Goal: Task Accomplishment & Management: Complete application form

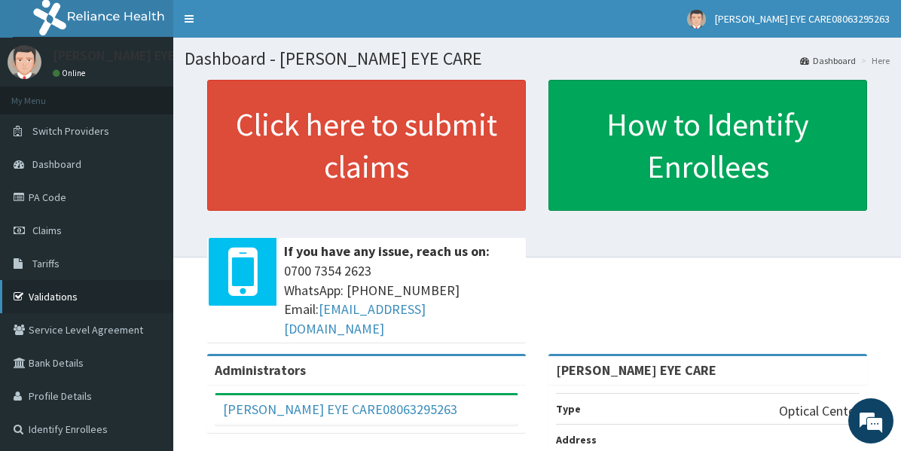
click at [47, 307] on link "Validations" at bounding box center [86, 296] width 173 height 33
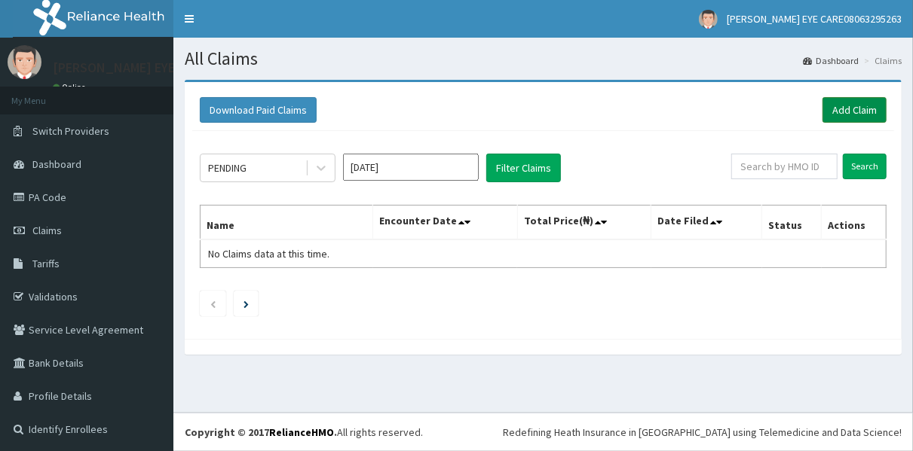
click at [832, 118] on link "Add Claim" at bounding box center [854, 110] width 64 height 26
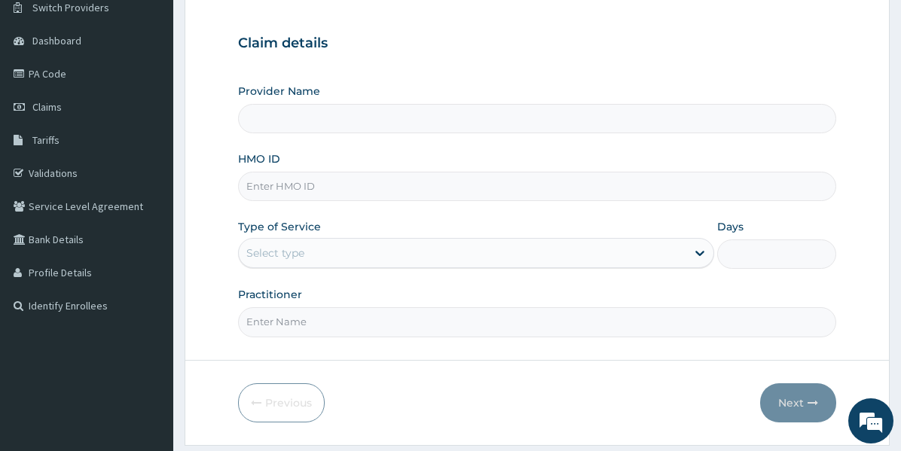
type input "[PERSON_NAME] EYE CARE"
click at [291, 185] on input "HMO ID" at bounding box center [537, 186] width 598 height 29
paste input "NBC/11323/B"
type input "NBC/11323/B"
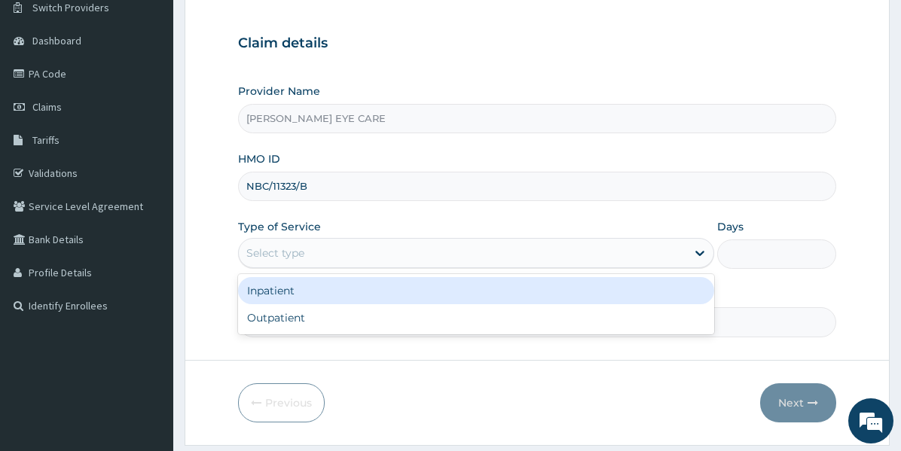
click at [301, 252] on div "Select type" at bounding box center [275, 253] width 58 height 15
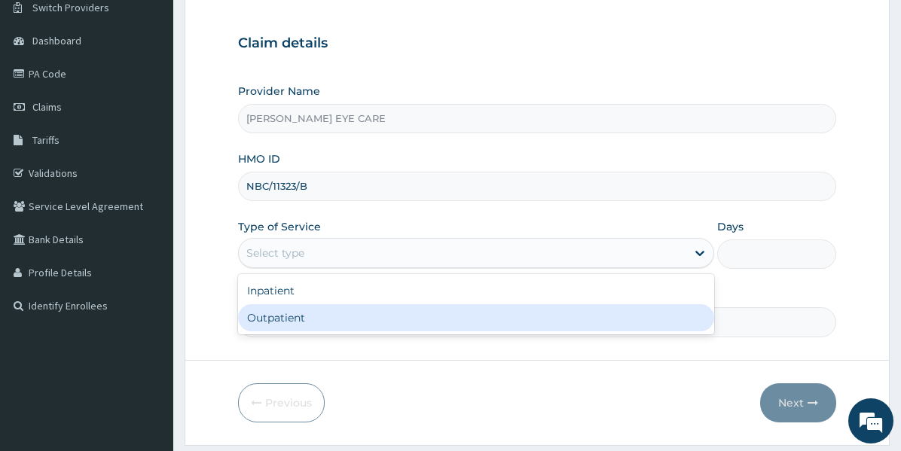
click at [289, 319] on div "Outpatient" at bounding box center [476, 317] width 476 height 27
type input "1"
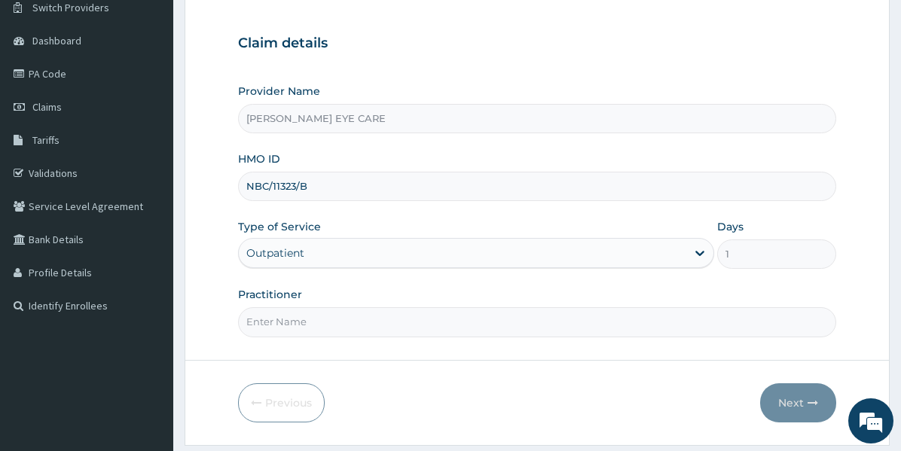
click at [294, 318] on input "Practitioner" at bounding box center [537, 321] width 598 height 29
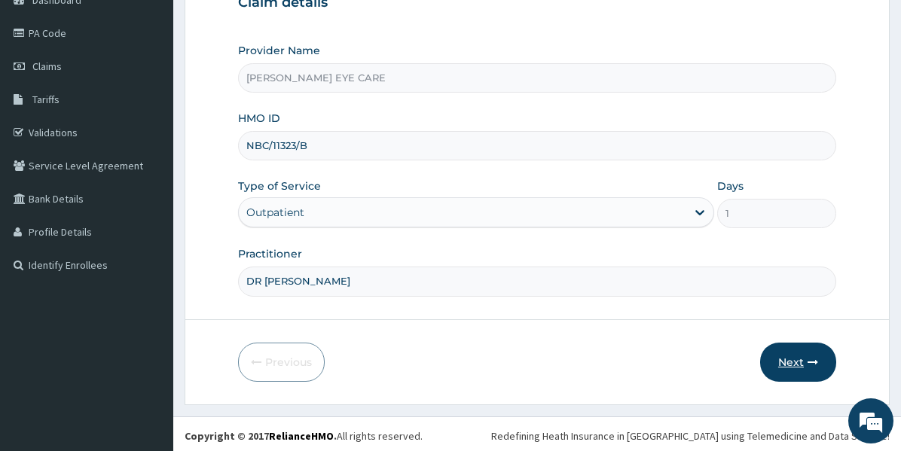
type input "DR [PERSON_NAME]"
click at [787, 352] on button "Next" at bounding box center [798, 362] width 76 height 39
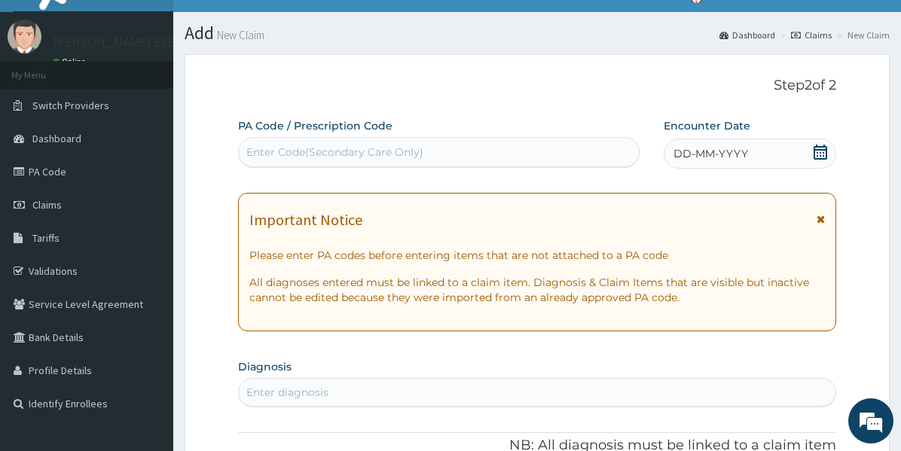
scroll to position [24, 0]
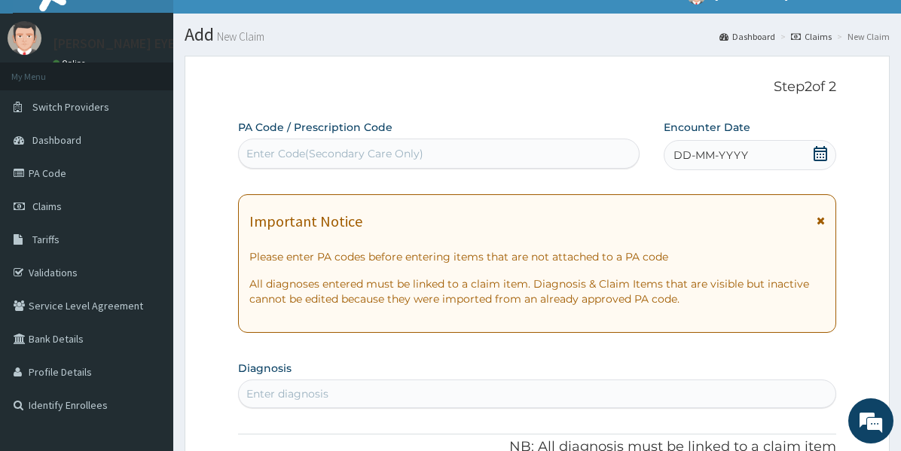
drag, startPoint x: 268, startPoint y: 165, endPoint x: 259, endPoint y: 143, distance: 23.4
click at [265, 162] on div "Enter Code(Secondary Care Only)" at bounding box center [439, 154] width 402 height 30
click at [258, 134] on div "PA Code / Prescription Code Use Up and Down to choose options, press Enter to s…" at bounding box center [439, 144] width 402 height 49
drag, startPoint x: 250, startPoint y: 159, endPoint x: 252, endPoint y: 151, distance: 8.4
click at [250, 154] on div "Enter Code(Secondary Care Only)" at bounding box center [334, 153] width 177 height 15
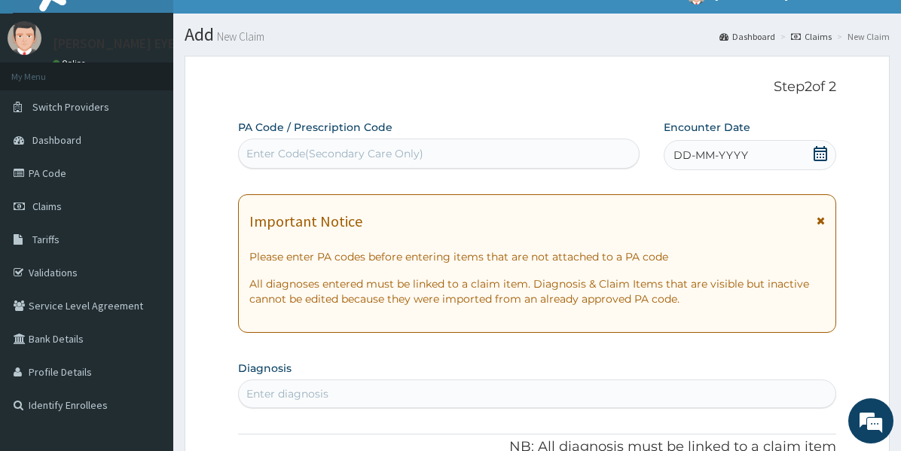
paste input "PA/236345"
type input "PA/236345"
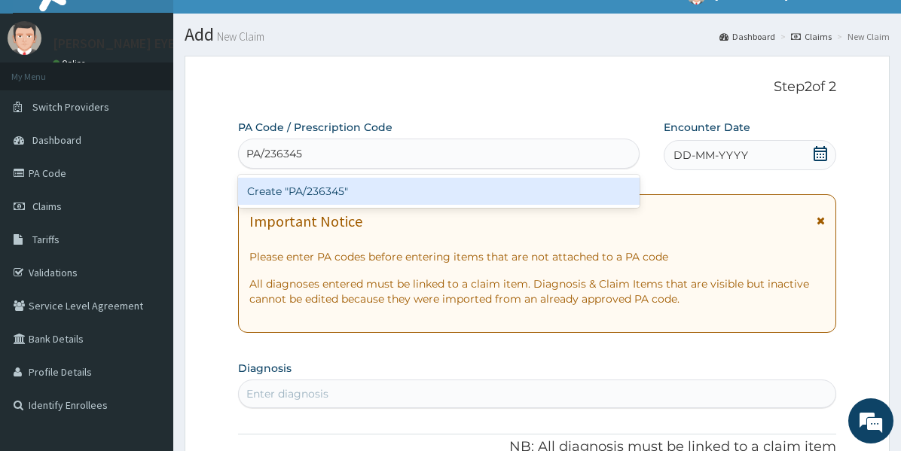
click at [299, 197] on div "Create "PA/236345"" at bounding box center [439, 191] width 402 height 27
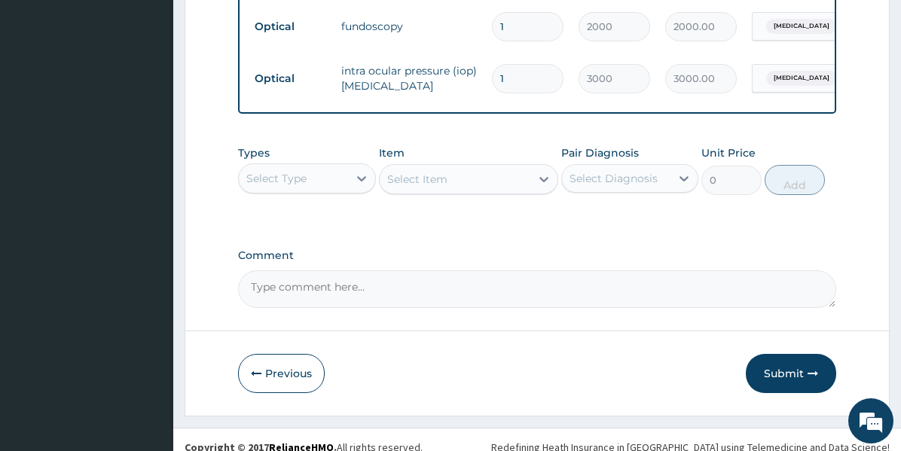
scroll to position [782, 0]
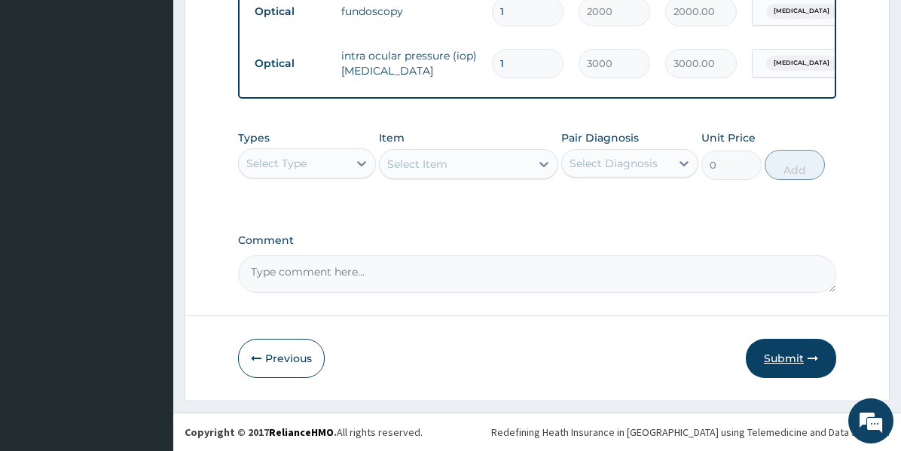
click at [783, 367] on button "Submit" at bounding box center [791, 358] width 90 height 39
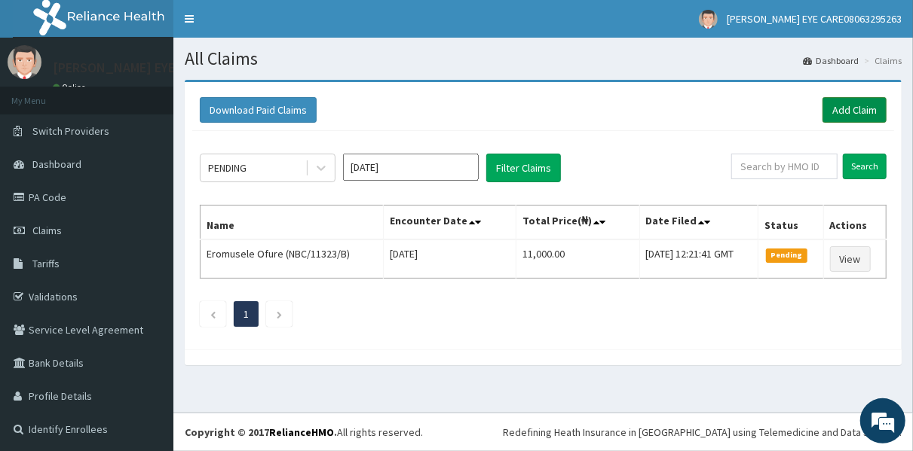
click at [853, 108] on link "Add Claim" at bounding box center [854, 110] width 64 height 26
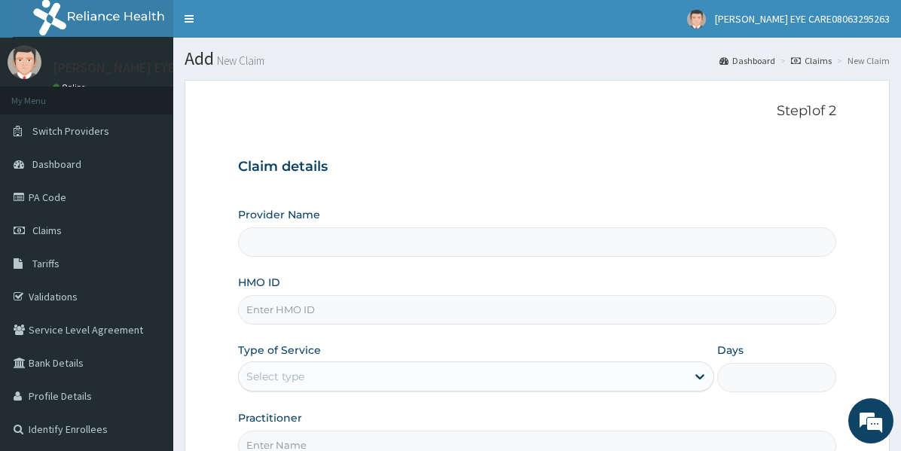
click at [274, 311] on input "HMO ID" at bounding box center [537, 309] width 598 height 29
paste input "NBC/11323/A"
type input "NBC/11323/A"
type input "[PERSON_NAME] EYE CARE"
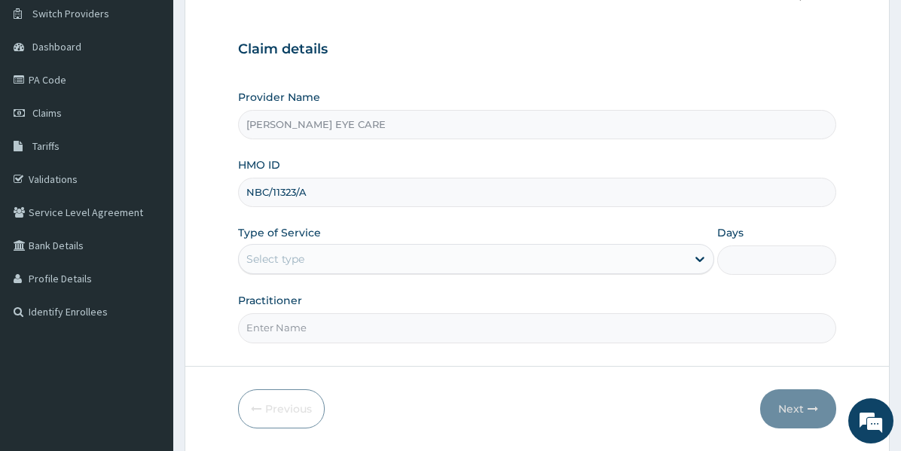
scroll to position [119, 0]
type input "NBC/11323/A"
click at [311, 259] on div "Select type" at bounding box center [463, 258] width 448 height 24
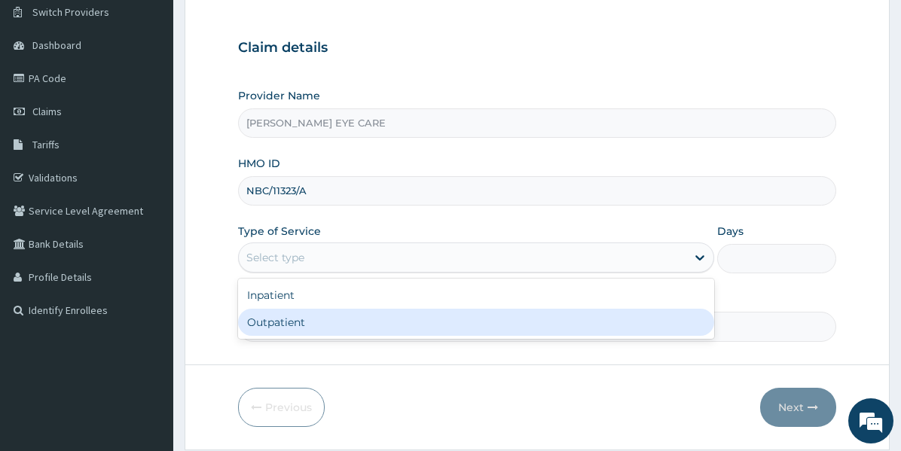
click at [291, 322] on div "Outpatient" at bounding box center [476, 322] width 476 height 27
type input "1"
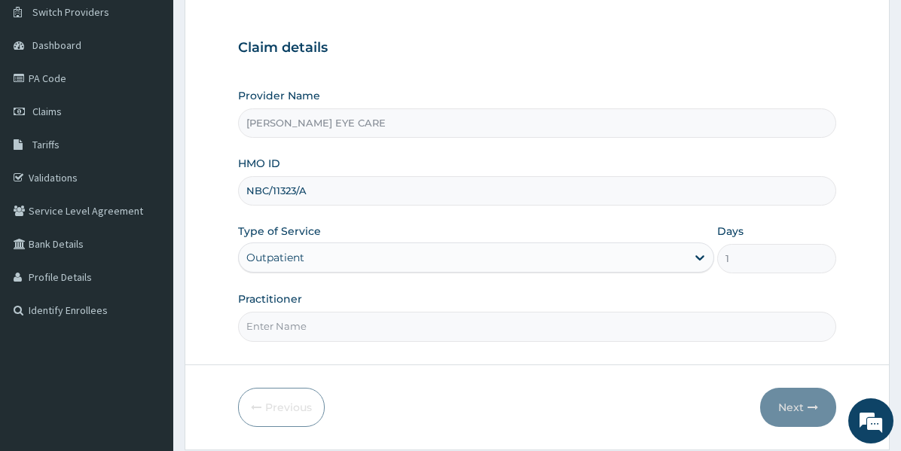
click at [291, 322] on input "Practitioner" at bounding box center [537, 326] width 598 height 29
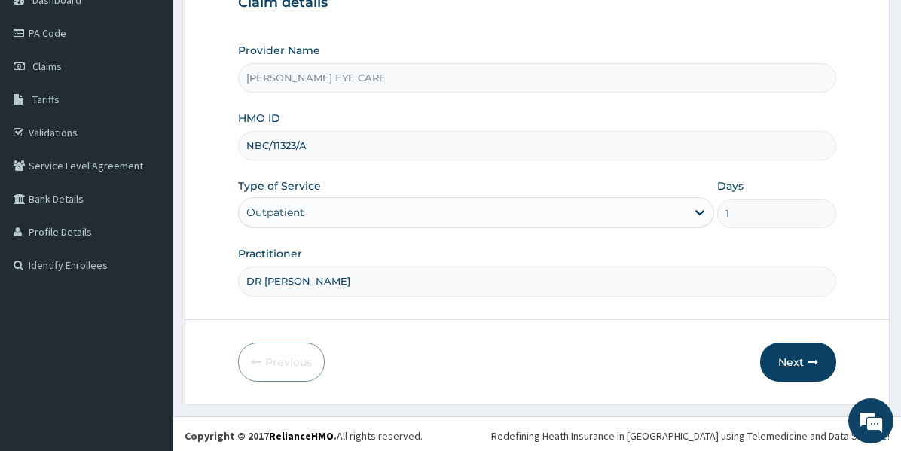
type input "DR [PERSON_NAME]"
click at [791, 351] on button "Next" at bounding box center [798, 362] width 76 height 39
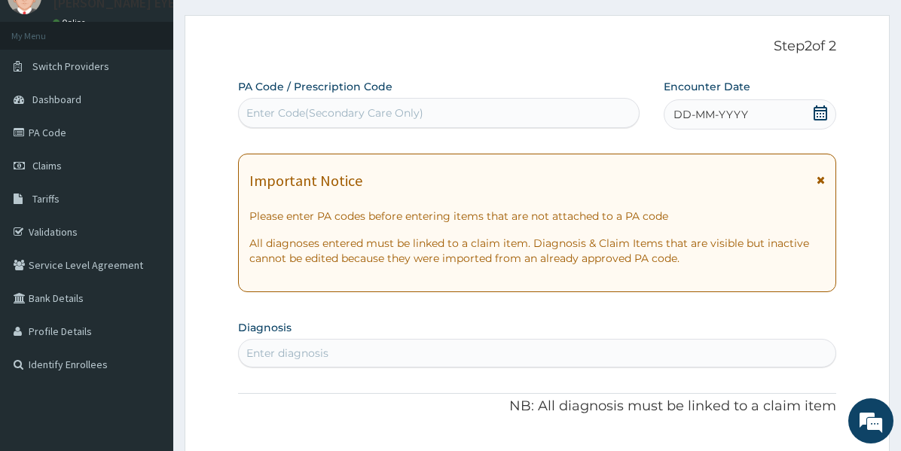
scroll to position [63, 0]
click at [309, 113] on div "Enter Code(Secondary Care Only)" at bounding box center [334, 114] width 177 height 15
click at [280, 108] on div "Enter Code(Secondary Care Only)" at bounding box center [334, 114] width 177 height 15
paste input "PA/DDE4D2"
type input "PA/DDE4D2"
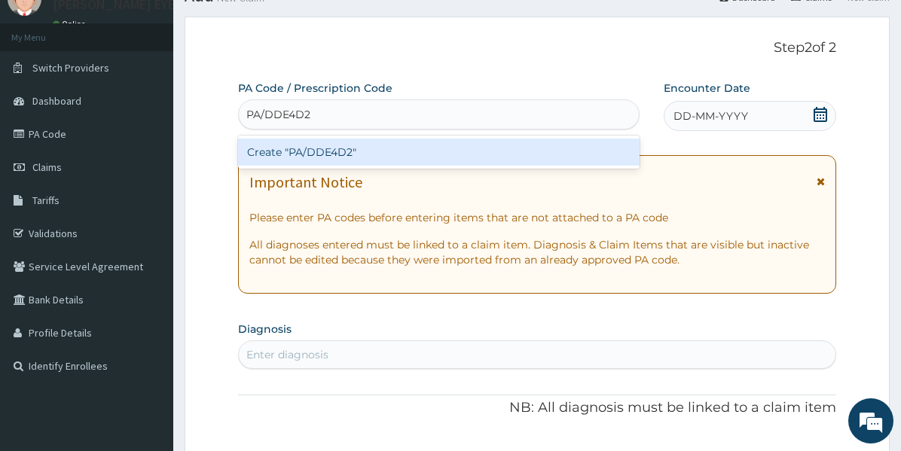
click at [274, 148] on div "Create "PA/DDE4D2"" at bounding box center [439, 152] width 402 height 27
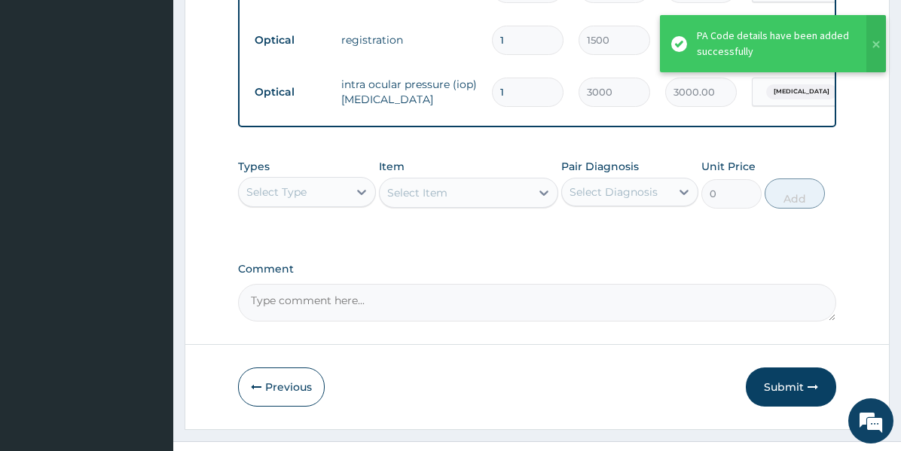
scroll to position [782, 0]
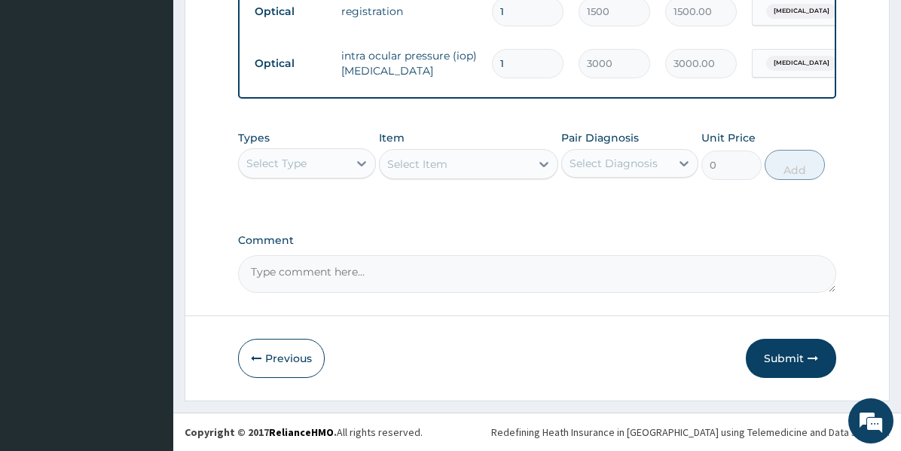
click at [791, 358] on button "Submit" at bounding box center [791, 358] width 90 height 39
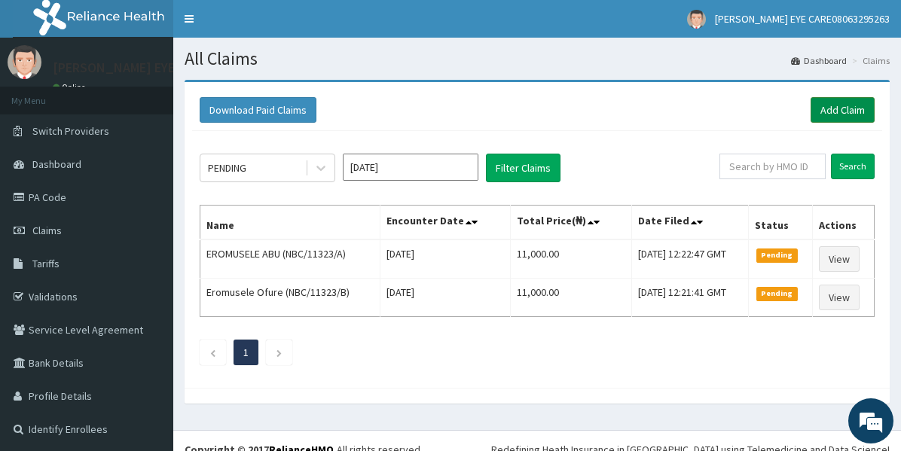
click at [844, 102] on link "Add Claim" at bounding box center [843, 110] width 64 height 26
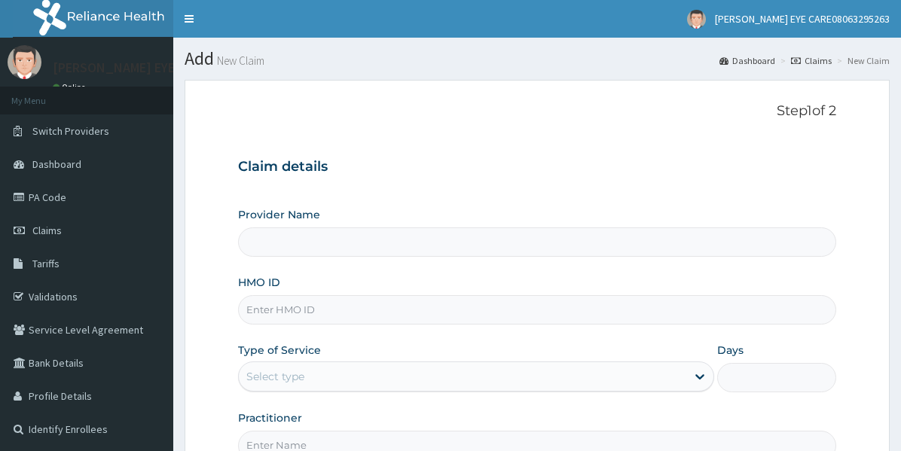
click at [285, 308] on input "HMO ID" at bounding box center [537, 309] width 598 height 29
paste input "NBC/11323/A"
type input "NBC/11323/A"
type input "[PERSON_NAME] EYE CARE"
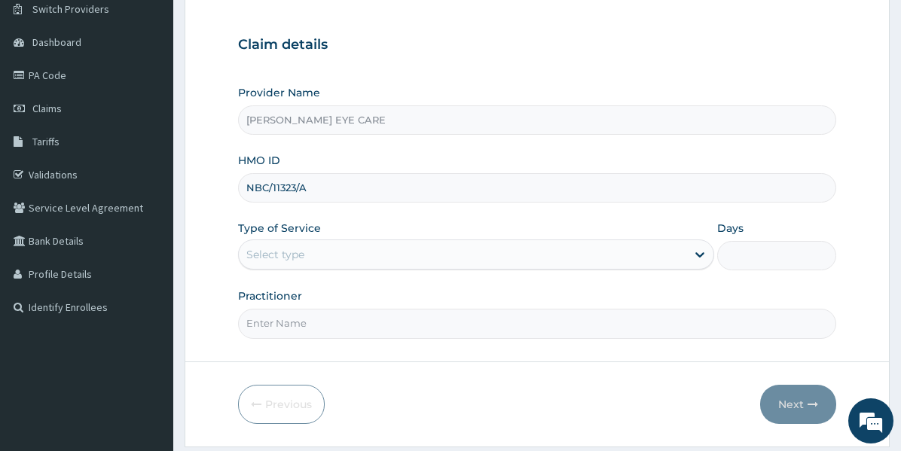
scroll to position [123, 0]
type input "NBC/11323/A"
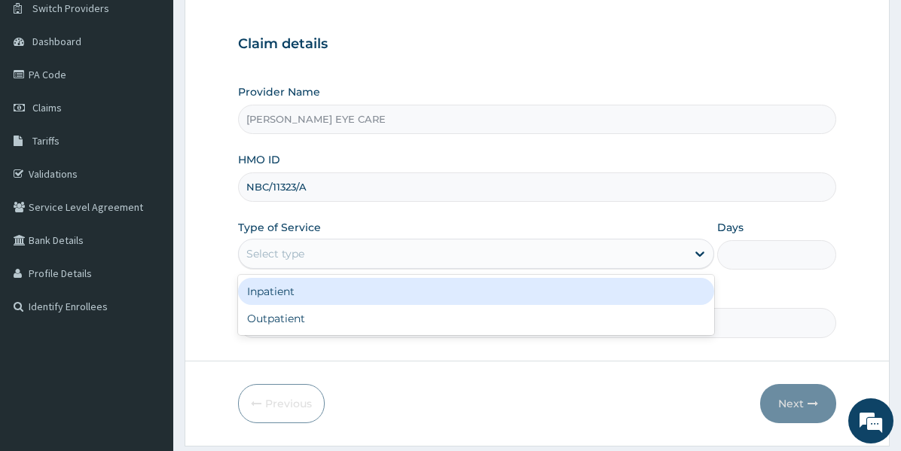
click at [346, 252] on div "Select type" at bounding box center [463, 254] width 448 height 24
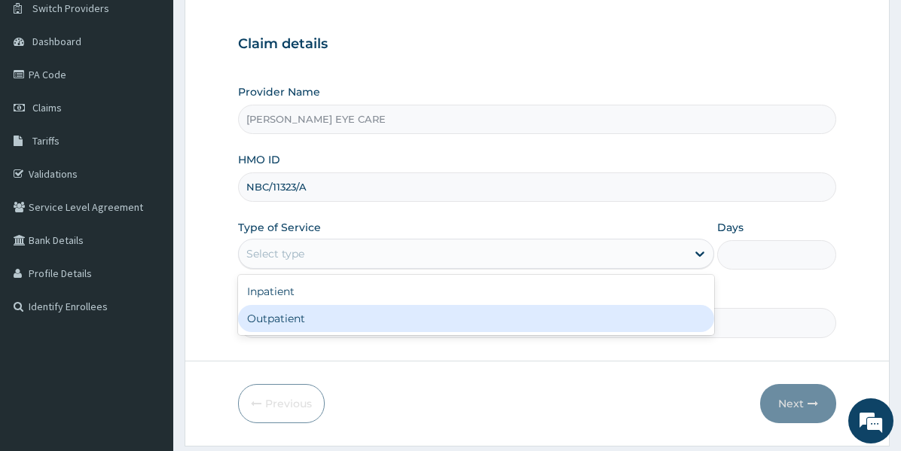
click at [302, 326] on div "Outpatient" at bounding box center [476, 318] width 476 height 27
type input "1"
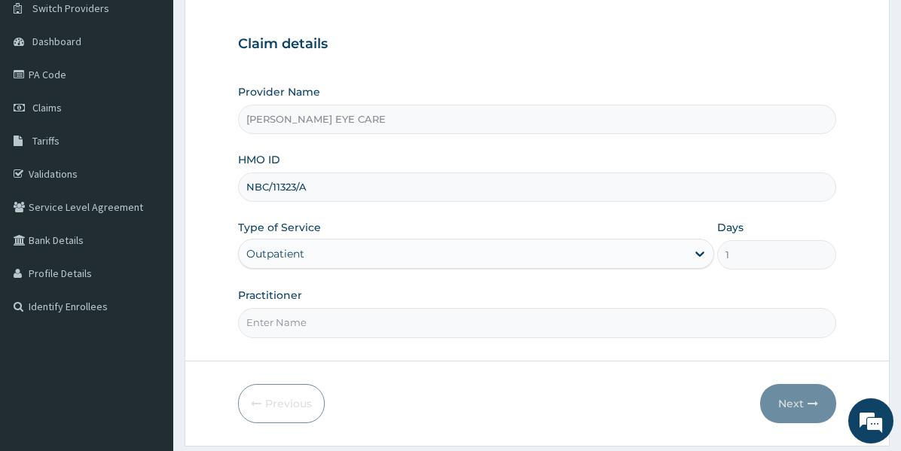
click at [291, 326] on input "Practitioner" at bounding box center [537, 322] width 598 height 29
type input "DR [PERSON_NAME]"
click at [815, 390] on button "Next" at bounding box center [798, 403] width 76 height 39
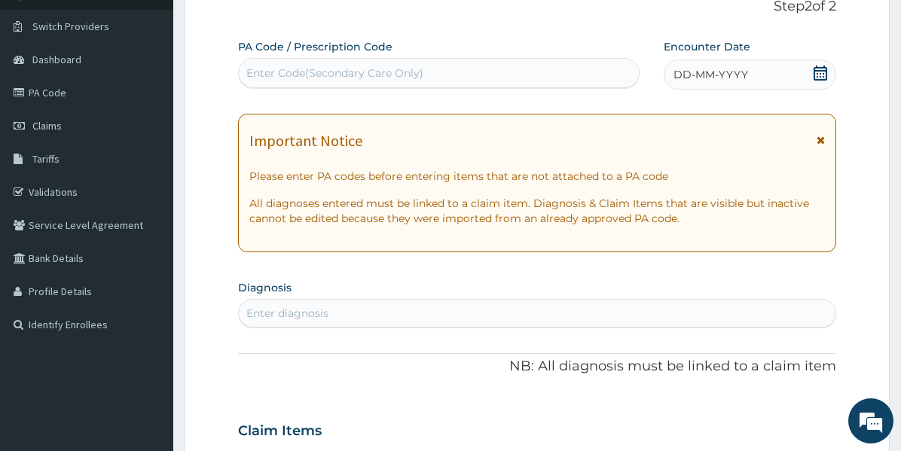
scroll to position [104, 0]
click at [281, 76] on div "Enter Code(Secondary Care Only)" at bounding box center [334, 73] width 177 height 15
paste input "PA/E156E6"
type input "PA/E156E6"
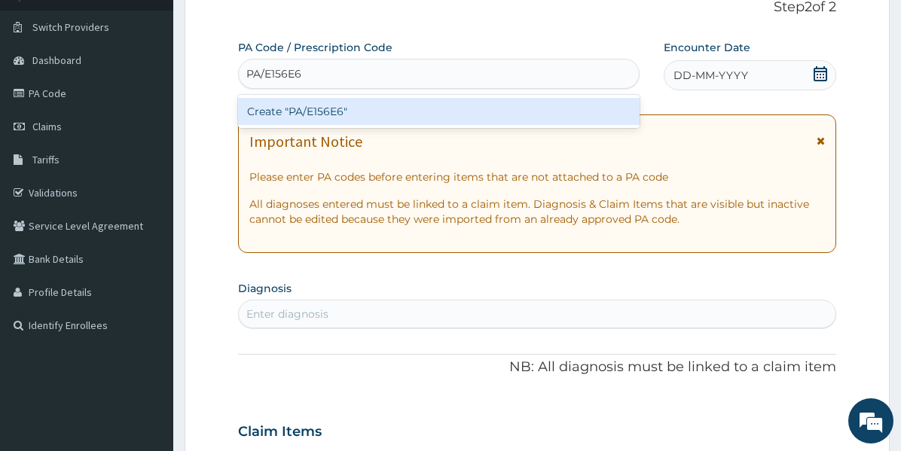
click at [280, 122] on div "Create "PA/E156E6"" at bounding box center [439, 111] width 402 height 27
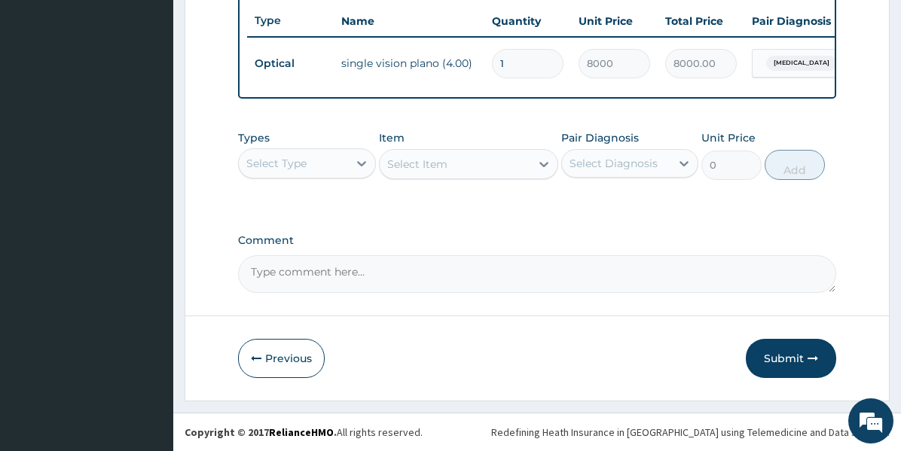
scroll to position [529, 0]
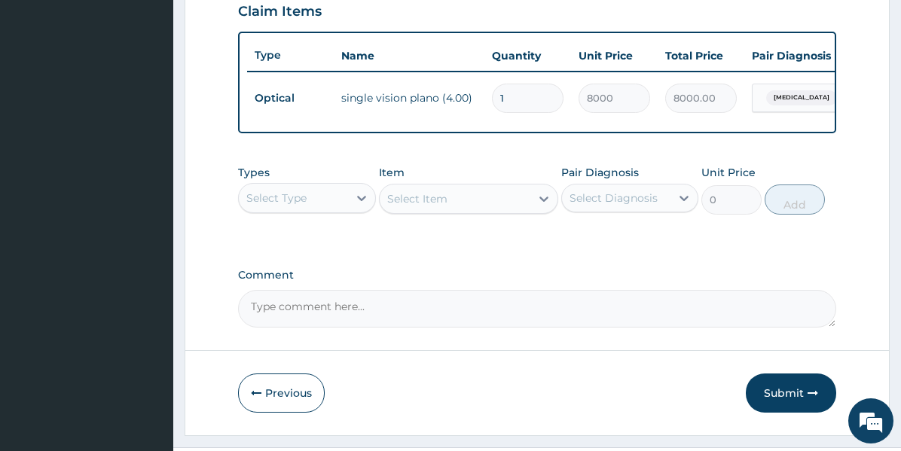
drag, startPoint x: 517, startPoint y: 109, endPoint x: 474, endPoint y: 90, distance: 46.6
click at [474, 90] on tr "Optical single vision plano (4.00) 1 8000 8000.00 Myopia Delete" at bounding box center [616, 98] width 739 height 52
click at [295, 325] on textarea "Comment" at bounding box center [537, 309] width 598 height 38
click at [289, 328] on textarea "Comment" at bounding box center [537, 309] width 598 height 38
paste textarea "Lenses and Frames- N25,000.00 Yearly"
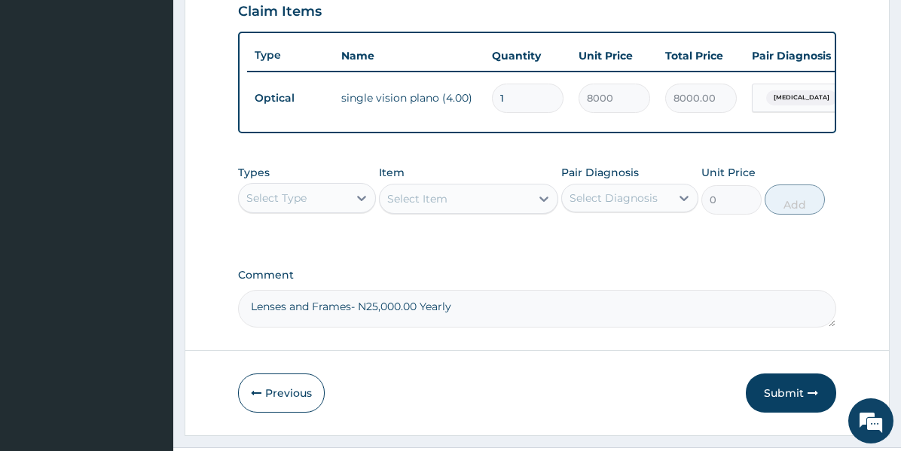
click at [452, 318] on textarea "Lenses and Frames- N25,000.00 Yearly" at bounding box center [537, 309] width 598 height 38
click at [526, 97] on input "1" at bounding box center [528, 98] width 72 height 29
click at [467, 307] on textarea "Lenses and Frames- N25,000.00 Yearly" at bounding box center [537, 309] width 598 height 38
click at [543, 313] on textarea "Lenses and Frames- N25,000.00 Yearly KINDLY TO[" at bounding box center [537, 309] width 598 height 38
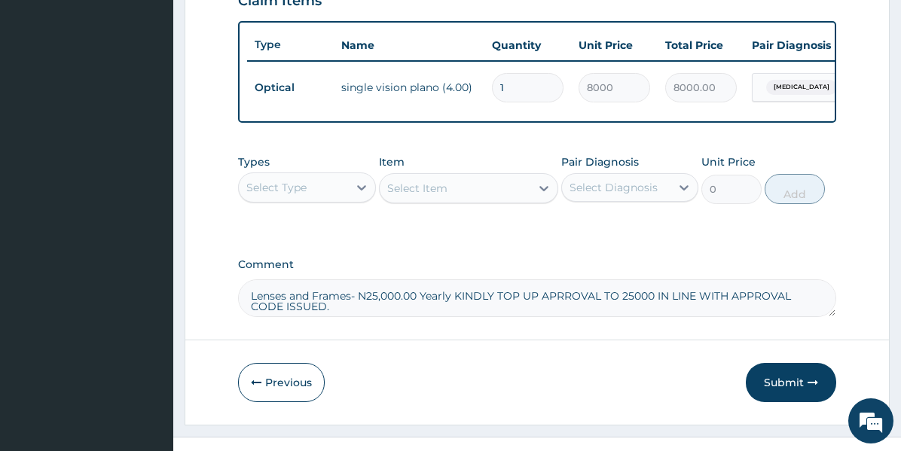
scroll to position [554, 0]
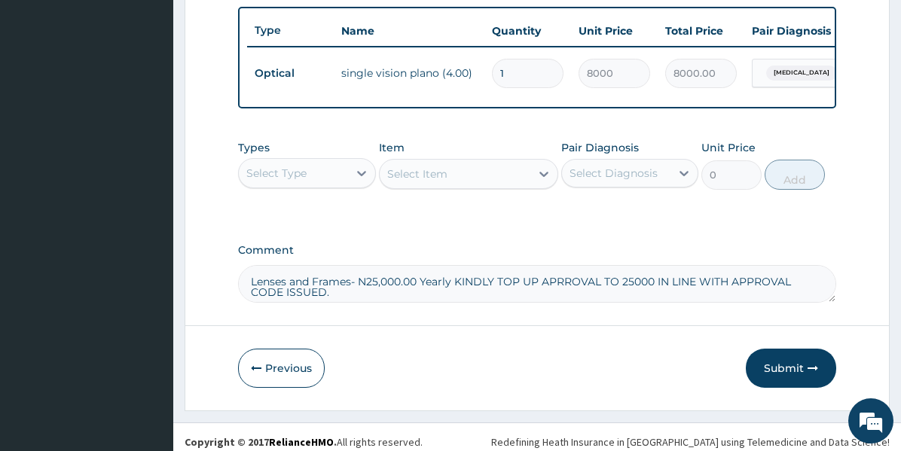
click at [332, 301] on textarea "Lenses and Frames- N25,000.00 Yearly KINDLY TOP UP APRROVAL TO 25000 IN LINE WI…" at bounding box center [537, 284] width 598 height 38
paste textarea "PA/E156E6"
type textarea "Lenses and Frames- N25,000.00 Yearly KINDLY TOP UP APRROVAL TO 25000 IN LINE WI…"
click at [790, 366] on button "Submit" at bounding box center [791, 368] width 90 height 39
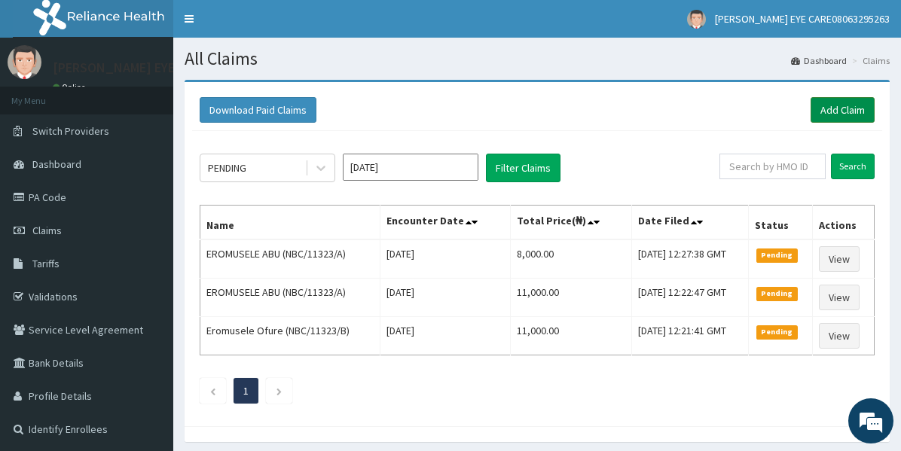
click at [841, 103] on link "Add Claim" at bounding box center [843, 110] width 64 height 26
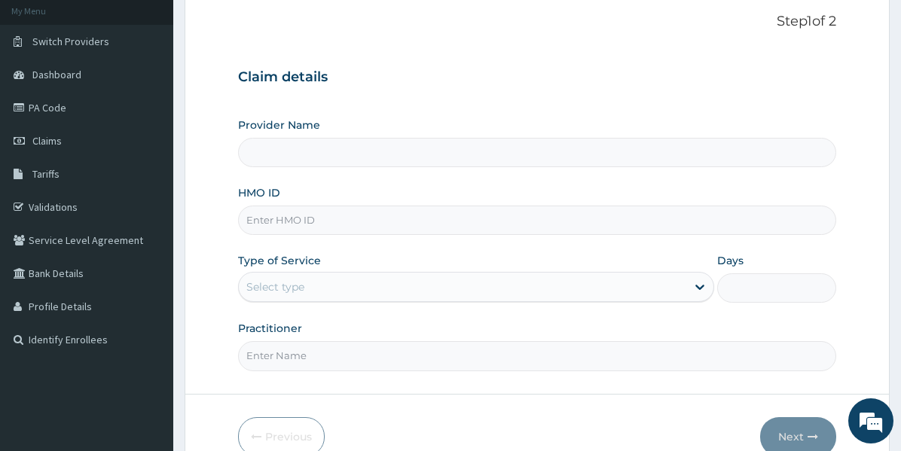
scroll to position [90, 0]
click at [280, 208] on input "HMO ID" at bounding box center [537, 219] width 598 height 29
paste input "oht/12562/a"
type input "oht/12562/a"
type input "[PERSON_NAME] EYE CARE"
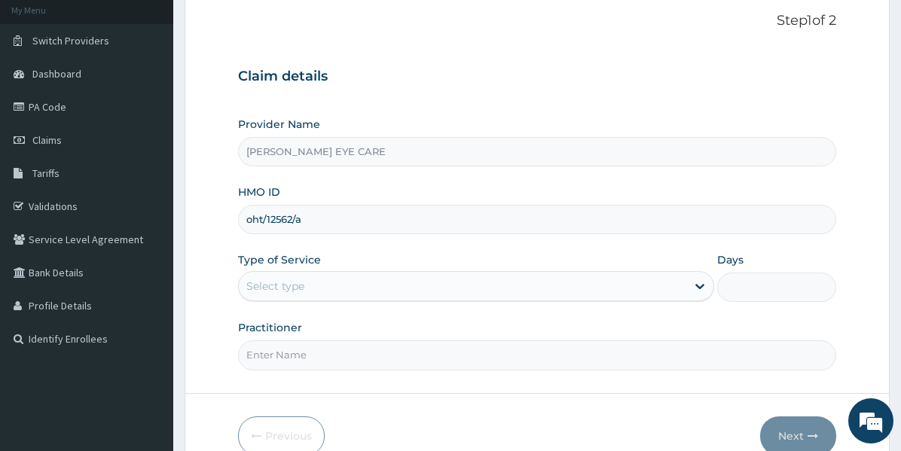
type input "oht/12562/a"
click at [293, 284] on div "Select type" at bounding box center [275, 286] width 58 height 15
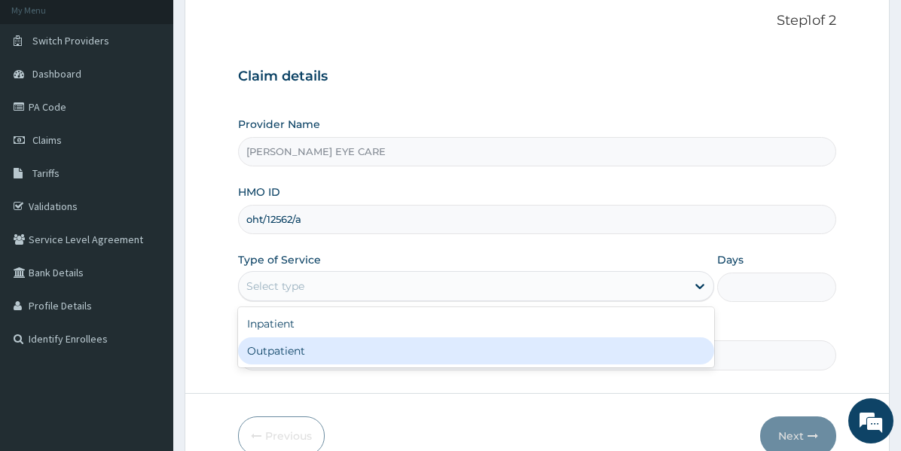
click at [275, 341] on div "Outpatient" at bounding box center [476, 351] width 476 height 27
type input "1"
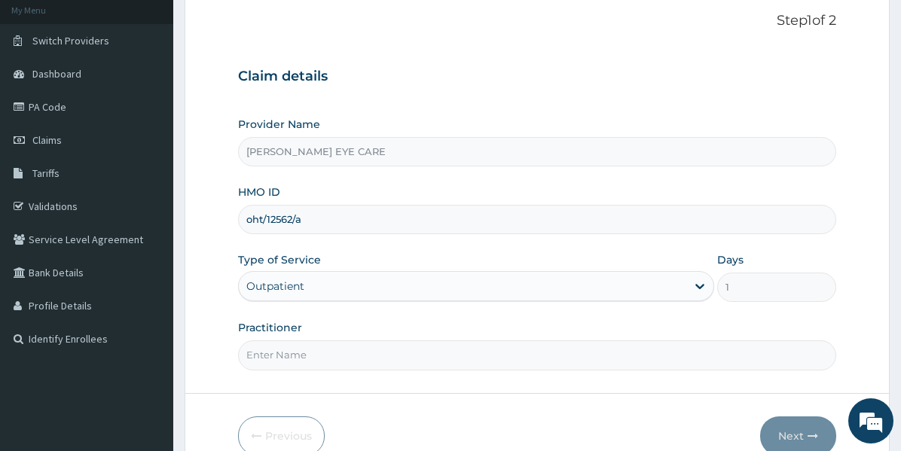
click at [269, 353] on input "Practitioner" at bounding box center [537, 355] width 598 height 29
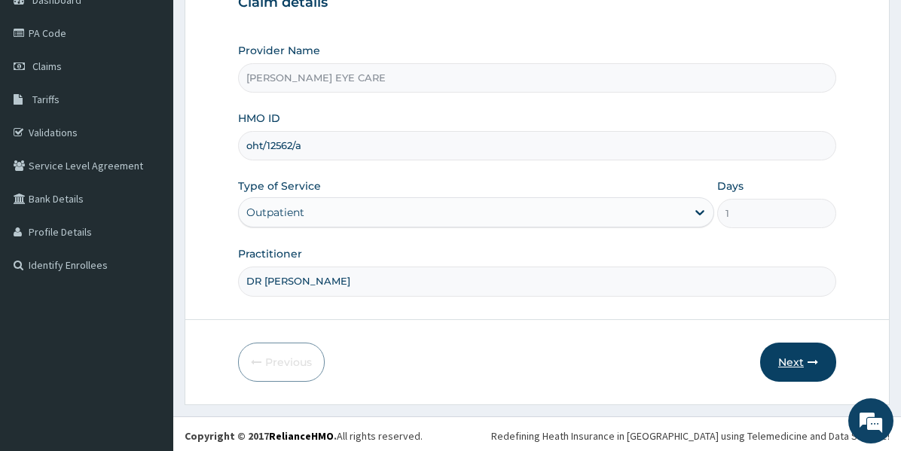
type input "DR [PERSON_NAME]"
click at [800, 372] on button "Next" at bounding box center [798, 362] width 76 height 39
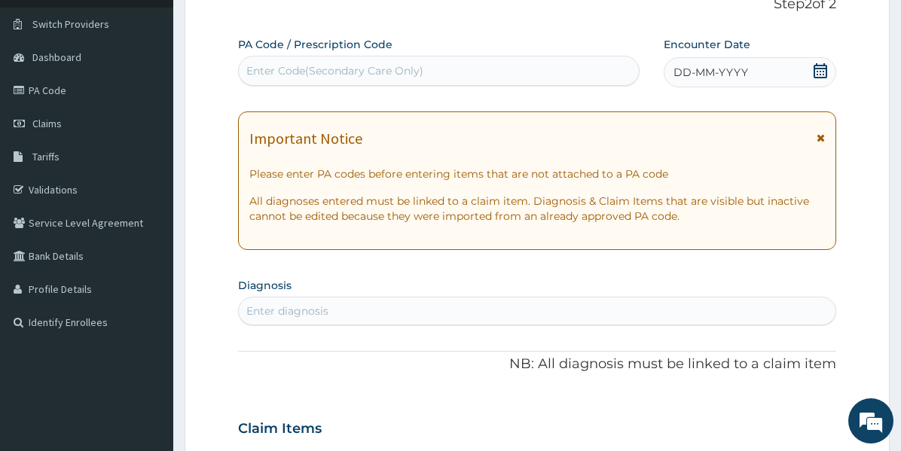
scroll to position [104, 0]
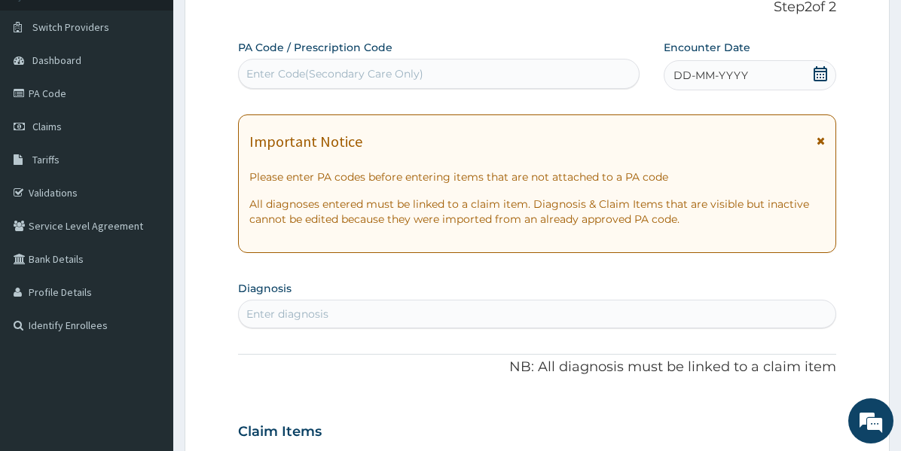
click at [362, 78] on div "Enter Code(Secondary Care Only)" at bounding box center [334, 73] width 177 height 15
paste input "PA/84EBFF"
type input "PA/84EBFF"
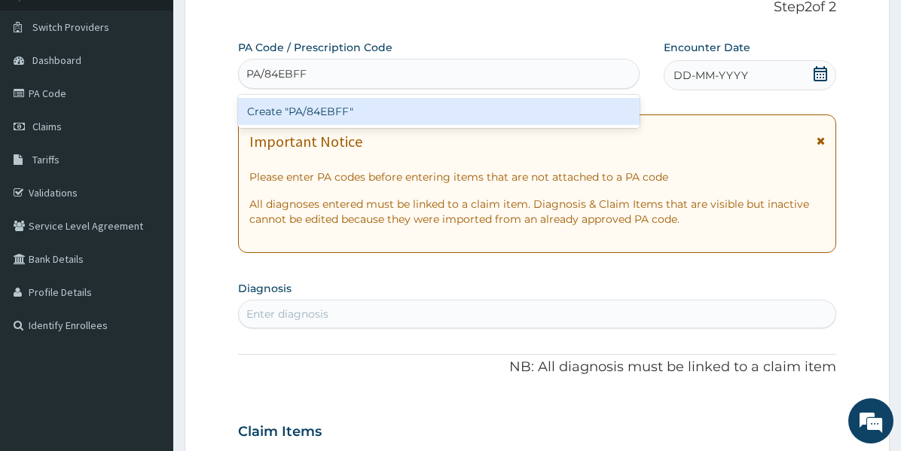
click at [272, 108] on div "Create "PA/84EBFF"" at bounding box center [439, 111] width 402 height 27
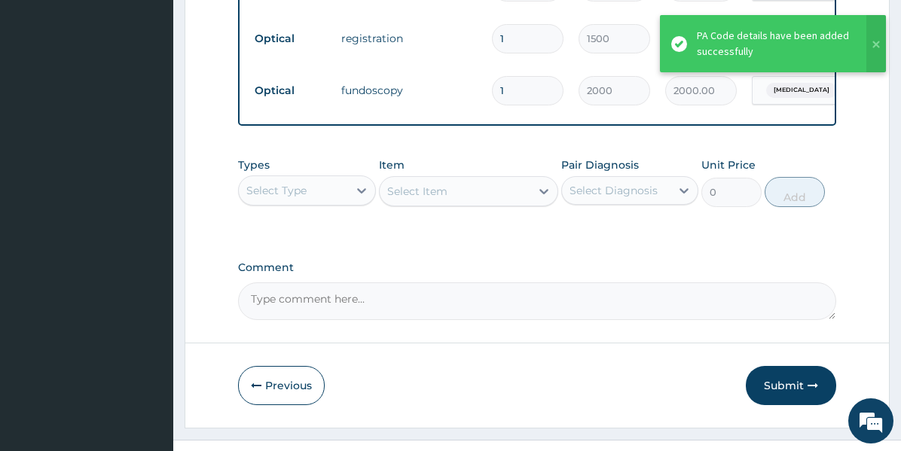
scroll to position [782, 0]
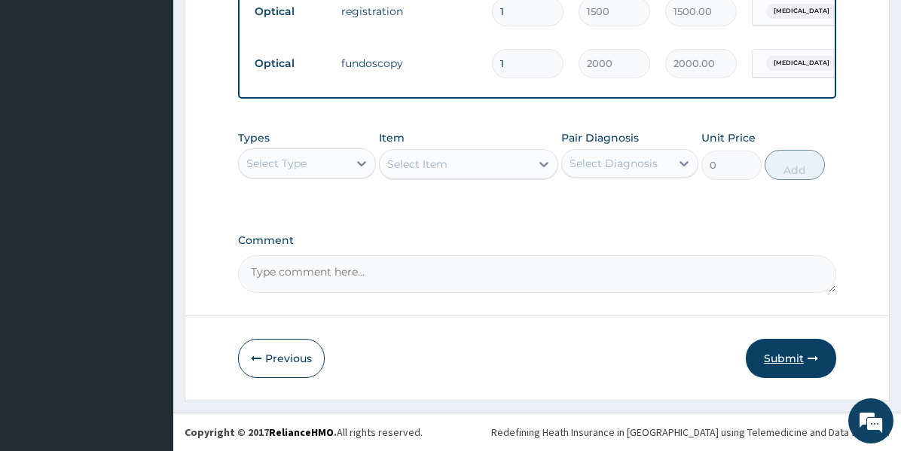
click at [781, 352] on button "Submit" at bounding box center [791, 358] width 90 height 39
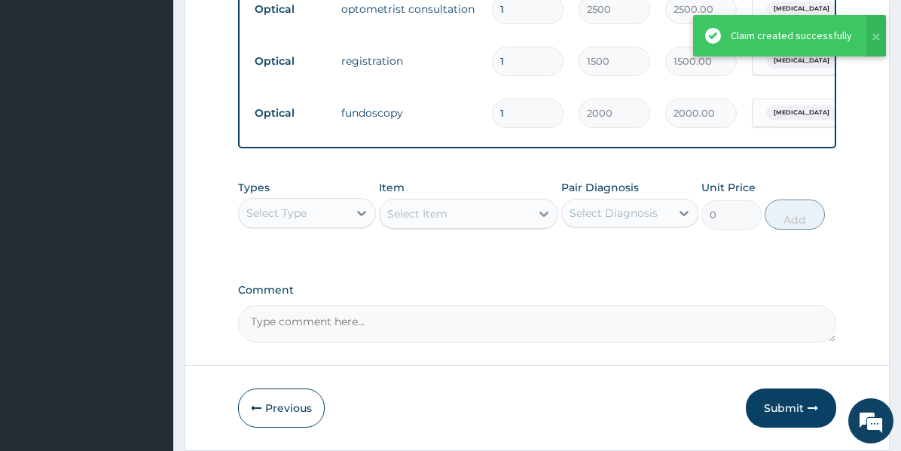
scroll to position [721, 0]
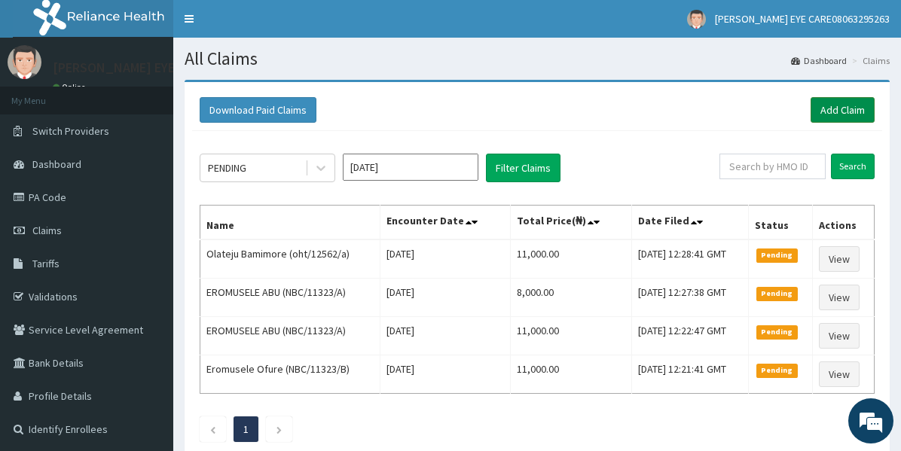
click at [849, 105] on link "Add Claim" at bounding box center [843, 110] width 64 height 26
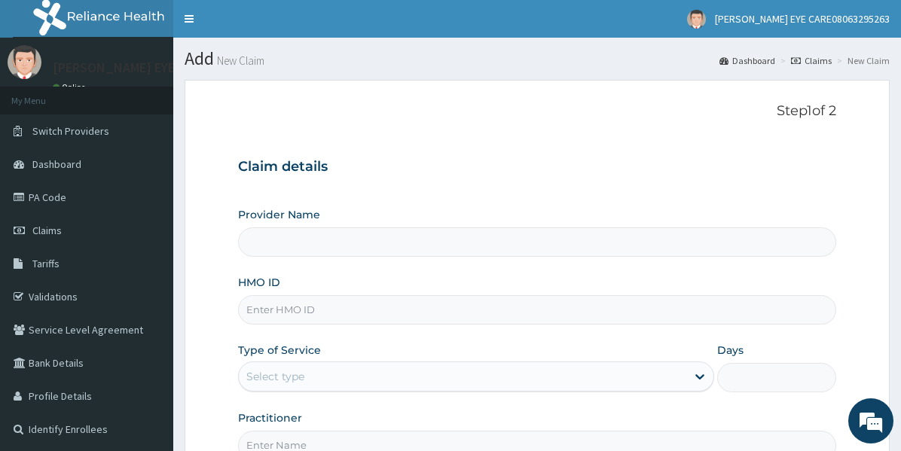
type input "DEAN EYE CARE"
click at [368, 316] on input "HMO ID" at bounding box center [537, 309] width 598 height 29
paste input "oht/12562/a"
type input "oht/12562/a"
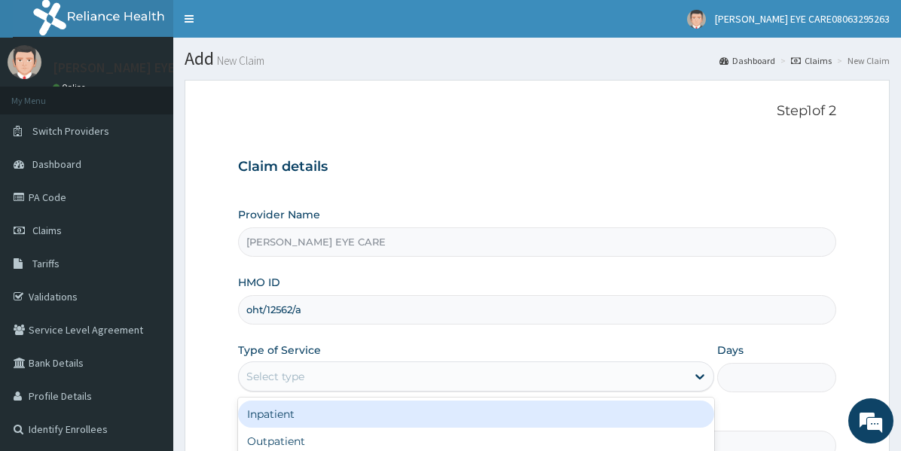
click at [510, 368] on div "Select type" at bounding box center [463, 377] width 448 height 24
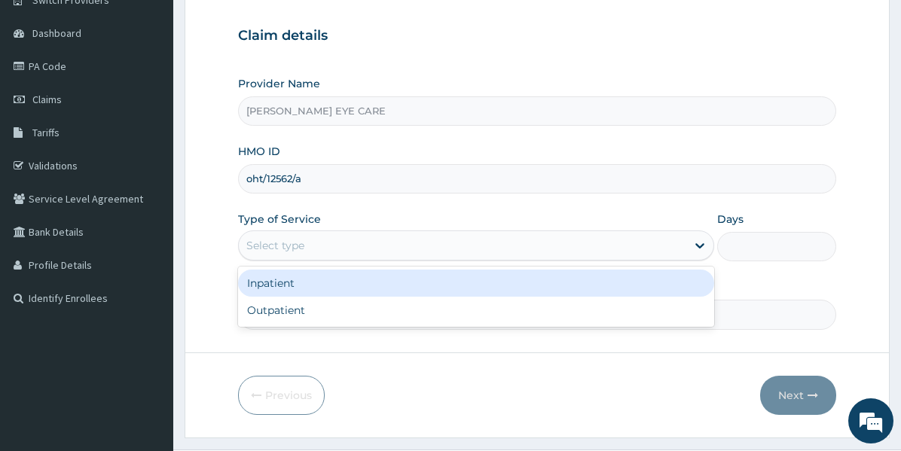
scroll to position [131, 0]
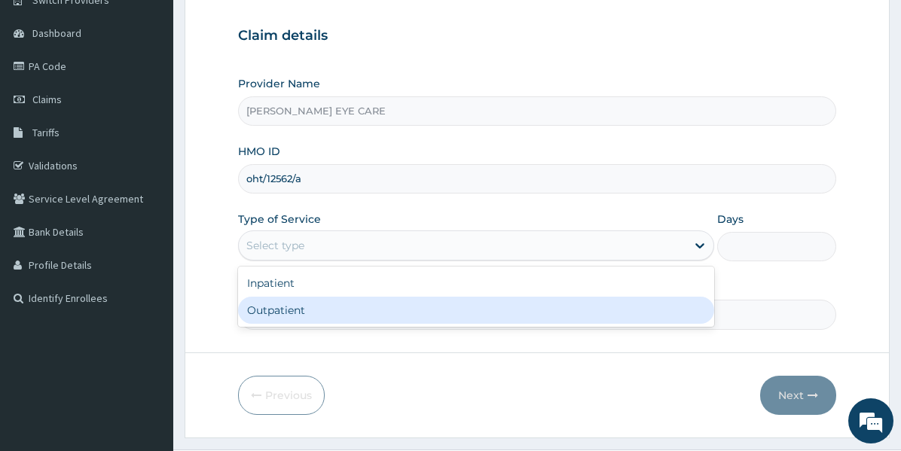
click at [419, 314] on div "Outpatient" at bounding box center [476, 310] width 476 height 27
type input "1"
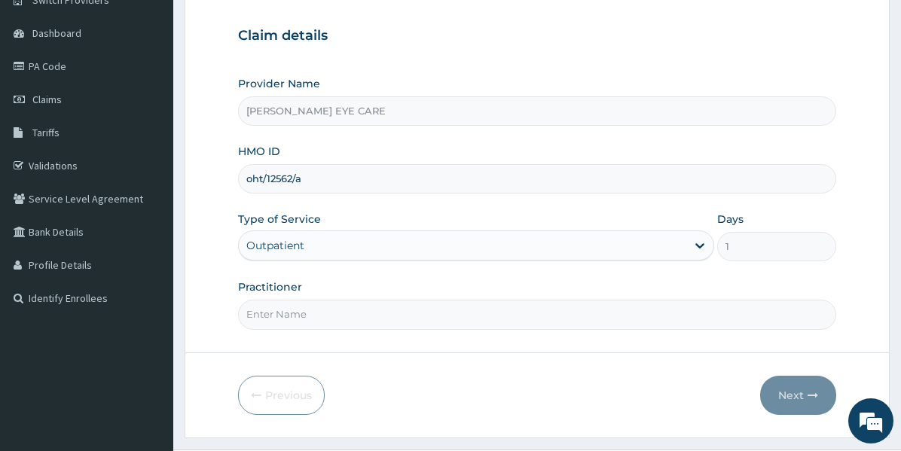
click at [473, 314] on input "Practitioner" at bounding box center [537, 314] width 598 height 29
type input "DR [PERSON_NAME]"
click at [812, 396] on icon "button" at bounding box center [813, 395] width 11 height 11
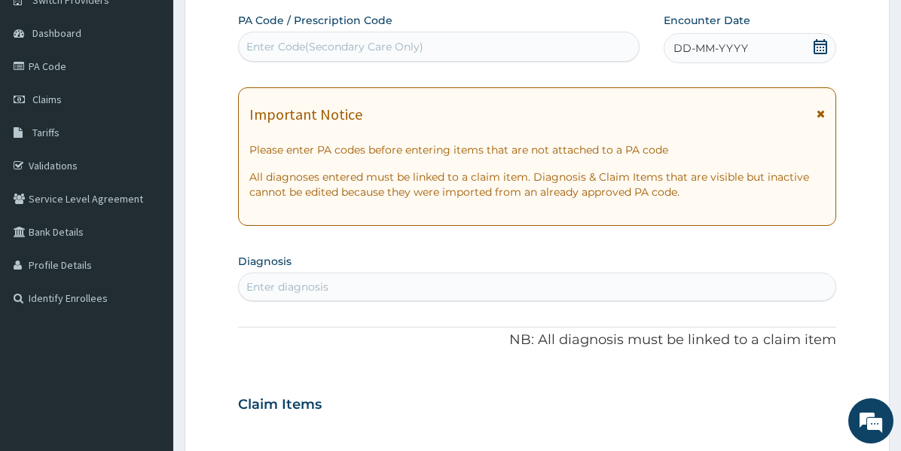
click at [505, 40] on div "Enter Code(Secondary Care Only)" at bounding box center [439, 47] width 400 height 24
paste input "PA/0A6B0B"
type input "PA/0A6B0B"
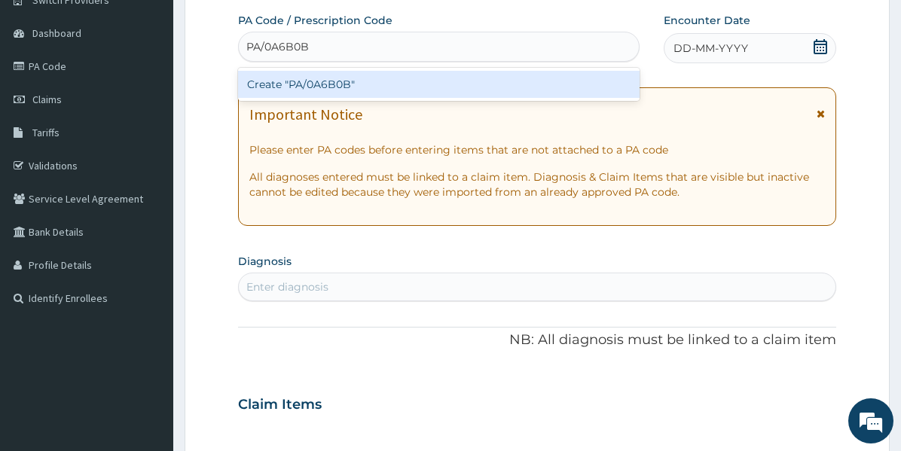
click at [478, 84] on div "Create "PA/0A6B0B"" at bounding box center [439, 84] width 402 height 27
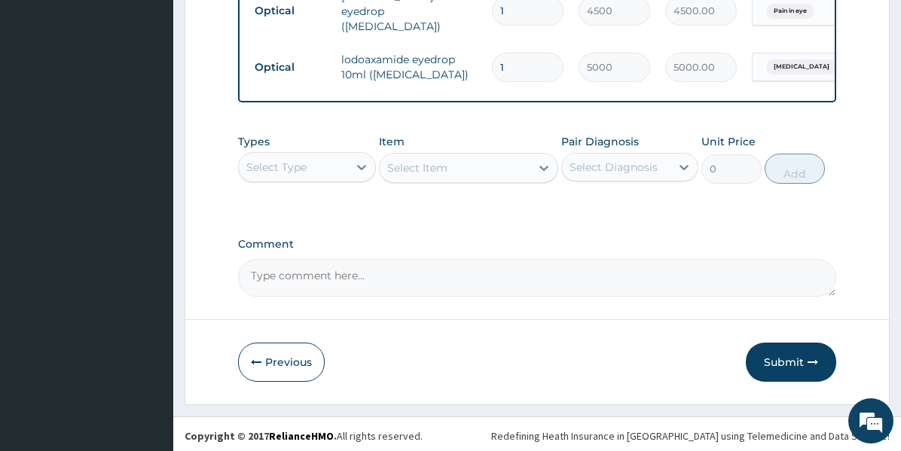
scroll to position [628, 0]
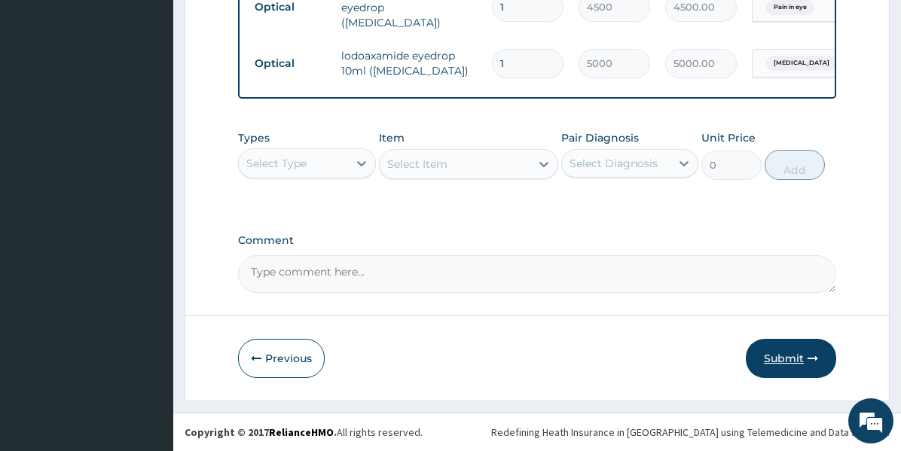
click at [799, 369] on button "Submit" at bounding box center [791, 358] width 90 height 39
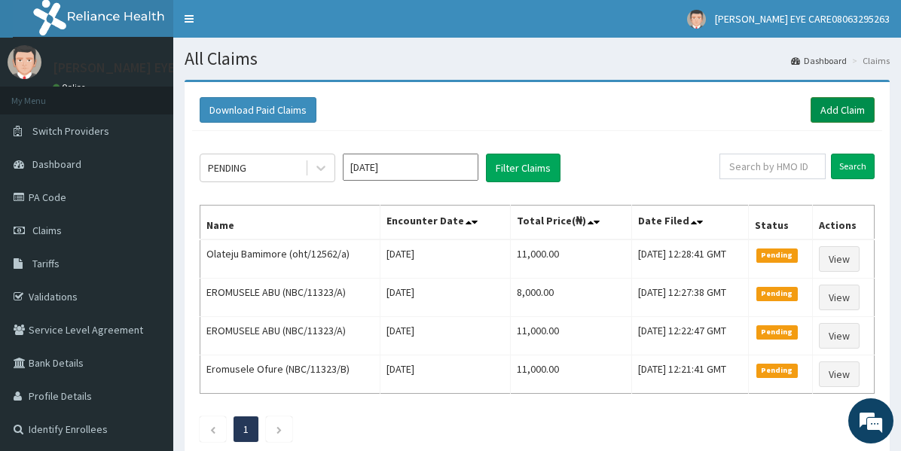
click at [827, 105] on link "Add Claim" at bounding box center [843, 110] width 64 height 26
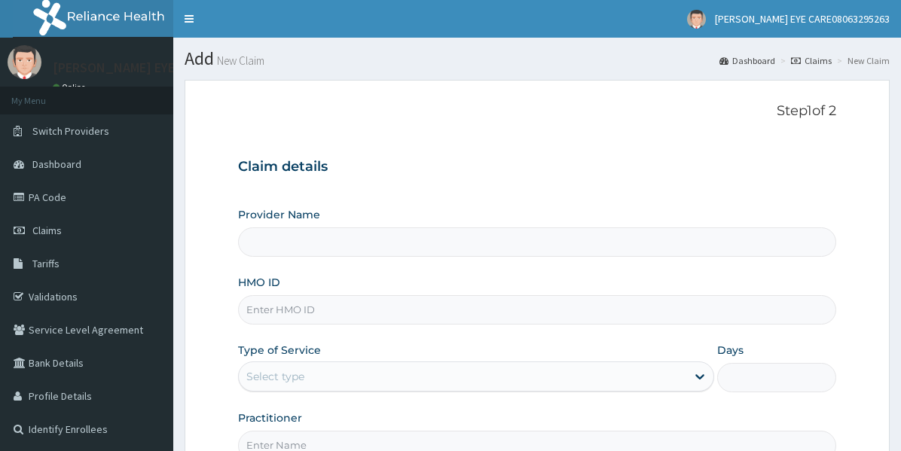
click at [505, 319] on input "HMO ID" at bounding box center [537, 309] width 598 height 29
type input "oht/11136/a"
type input "[PERSON_NAME] EYE CARE"
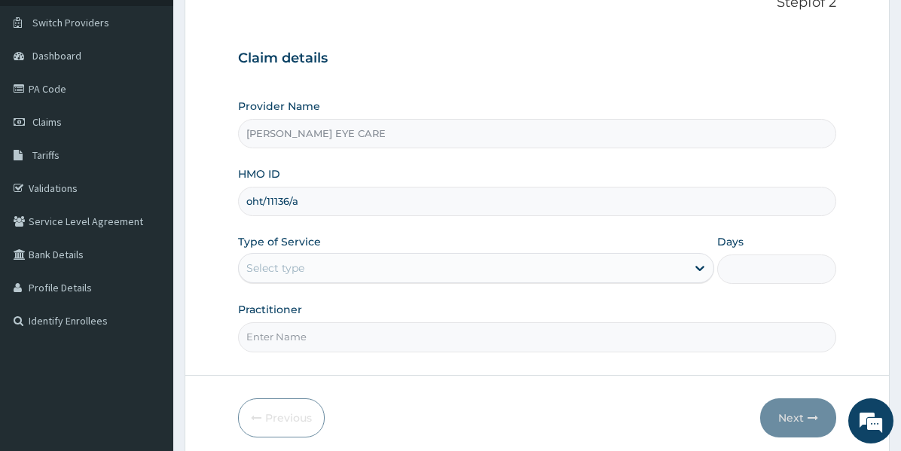
scroll to position [113, 0]
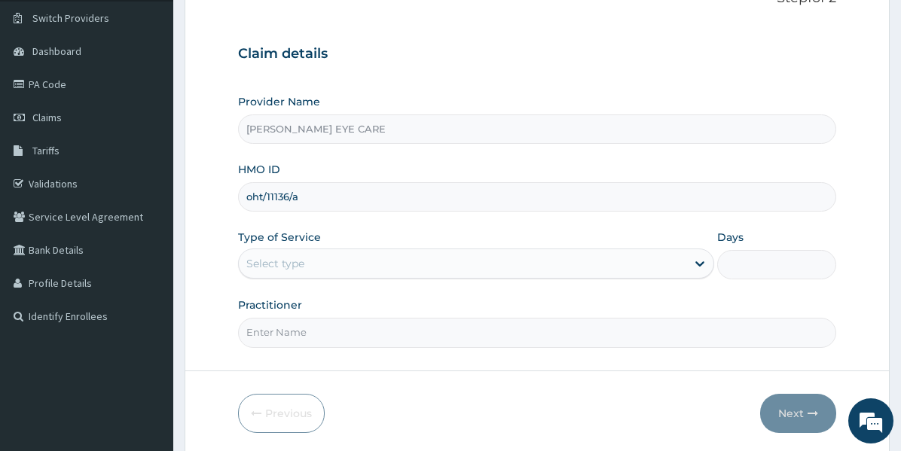
type input "oht/11136/a"
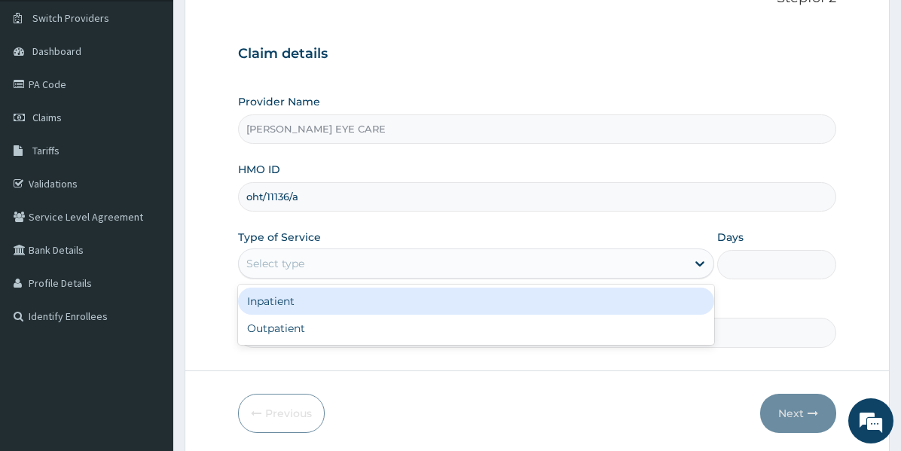
click at [358, 262] on div "Select type" at bounding box center [463, 264] width 448 height 24
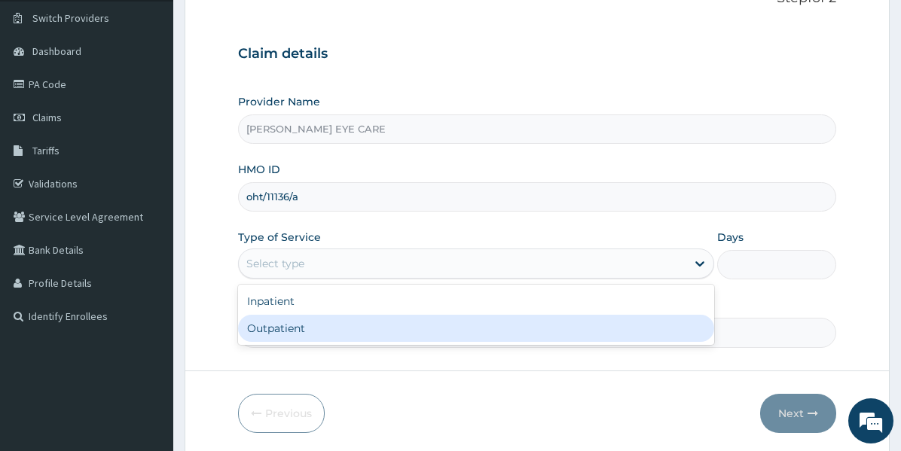
click at [314, 330] on div "Outpatient" at bounding box center [476, 328] width 476 height 27
type input "1"
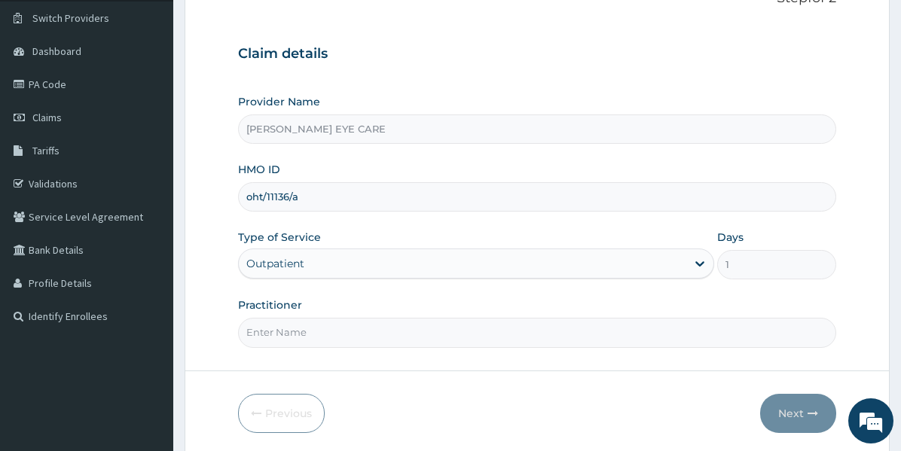
click at [307, 329] on input "Practitioner" at bounding box center [537, 332] width 598 height 29
type input "DR DEBORAH"
click at [794, 415] on button "Next" at bounding box center [798, 413] width 76 height 39
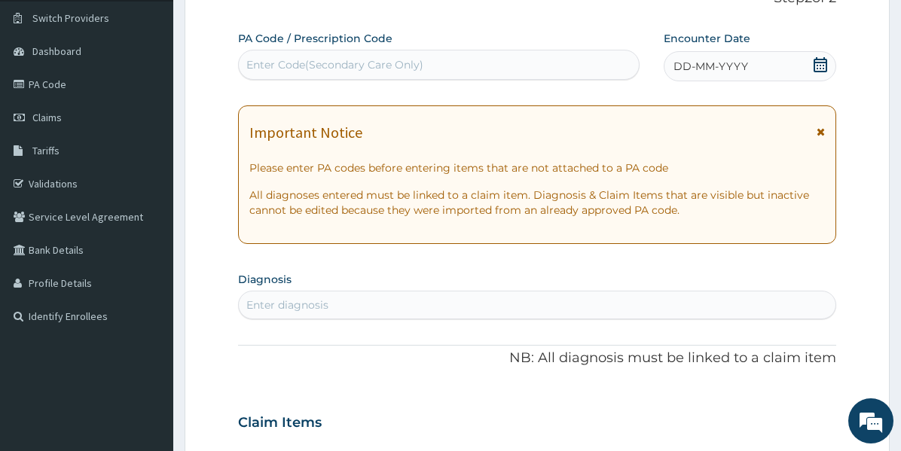
click at [577, 54] on div "Enter Code(Secondary Care Only)" at bounding box center [439, 65] width 400 height 24
click at [519, 70] on div "Enter Code(Secondary Care Only)" at bounding box center [439, 65] width 400 height 24
click at [371, 70] on div "Enter Code(Secondary Care Only)" at bounding box center [334, 64] width 177 height 15
paste input "PA/6B4610"
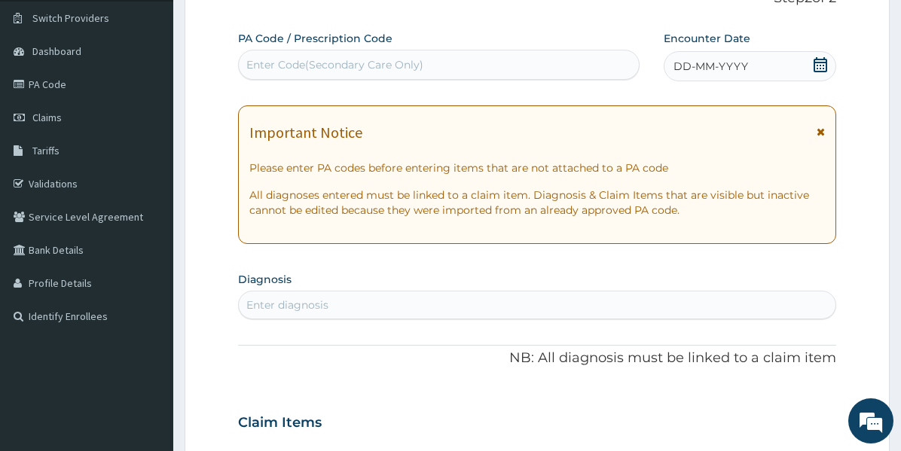
type input "PA/6B4610"
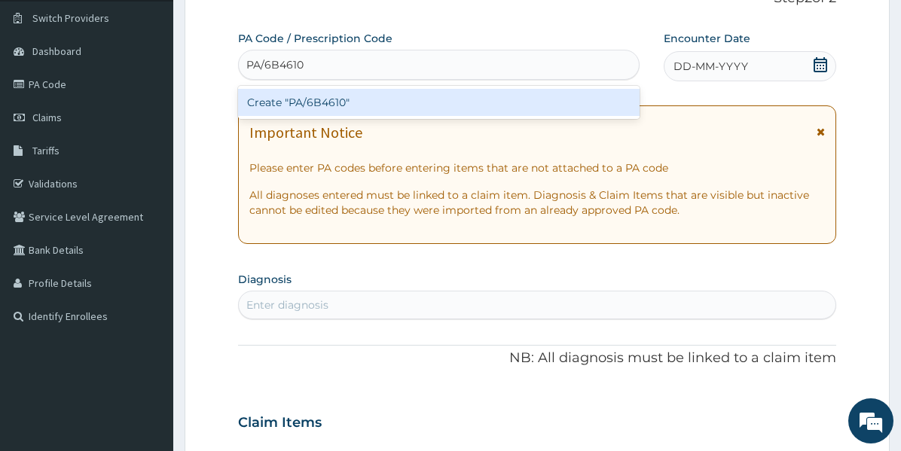
click at [355, 94] on div "Create "PA/6B4610"" at bounding box center [439, 102] width 402 height 27
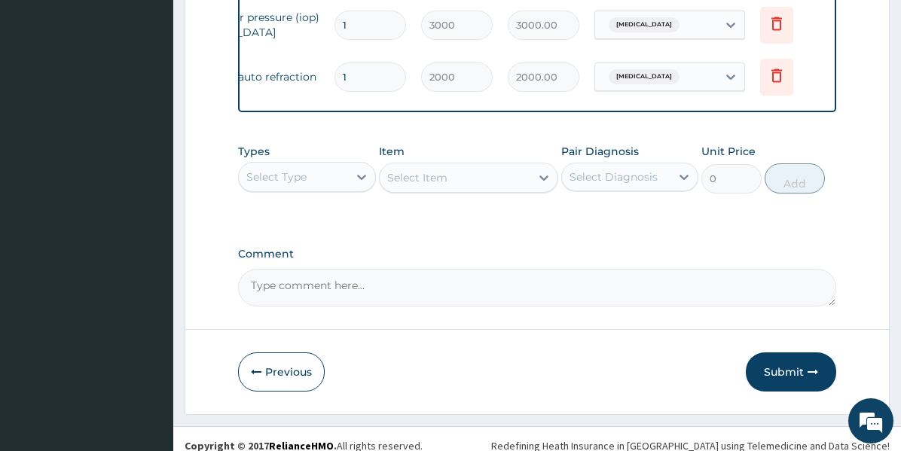
scroll to position [782, 0]
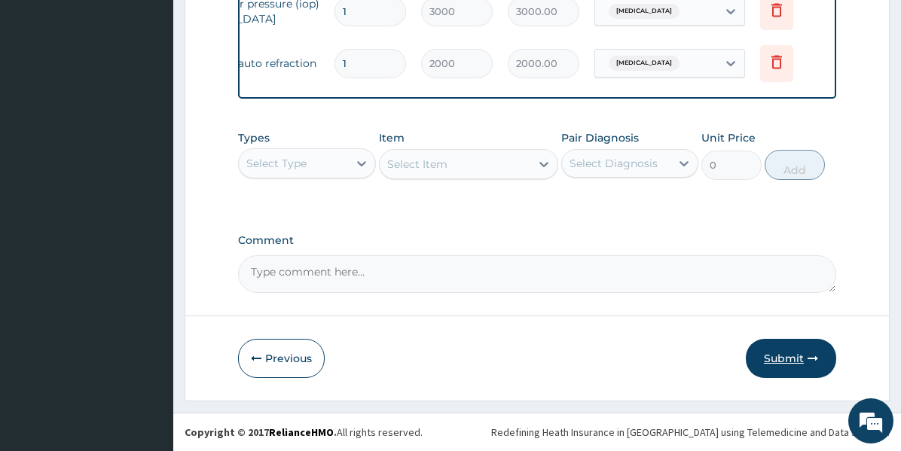
click at [778, 359] on button "Submit" at bounding box center [791, 358] width 90 height 39
